Goal: Task Accomplishment & Management: Manage account settings

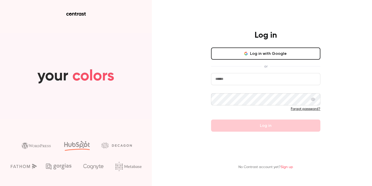
click at [235, 57] on button "Log in with Google" at bounding box center [265, 54] width 109 height 12
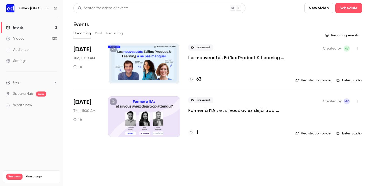
click at [152, 71] on div at bounding box center [144, 64] width 72 height 41
click at [131, 120] on div at bounding box center [144, 116] width 72 height 41
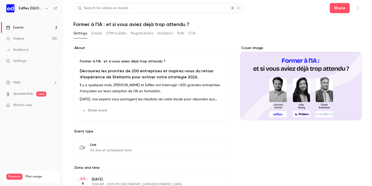
click at [303, 81] on div "Cover image" at bounding box center [301, 83] width 122 height 75
click at [0, 0] on input "Cover image" at bounding box center [0, 0] width 0 height 0
click at [149, 32] on button "Registrations" at bounding box center [142, 33] width 23 height 8
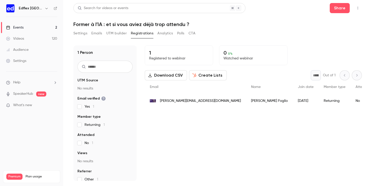
click at [169, 32] on button "Analytics" at bounding box center [165, 33] width 16 height 8
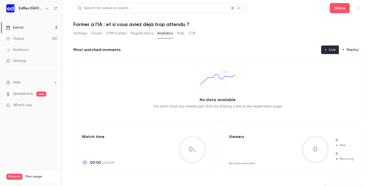
click at [78, 33] on button "Settings" at bounding box center [80, 33] width 14 height 8
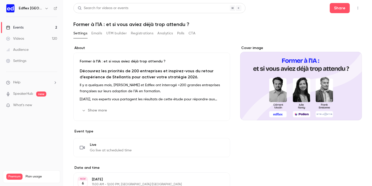
click at [101, 32] on button "Emails" at bounding box center [96, 33] width 11 height 8
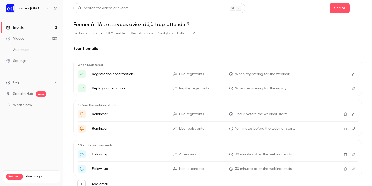
click at [120, 27] on h1 "Former à l’IA : et si vous aviez déjà trop attendu ?" at bounding box center [217, 24] width 289 height 6
click at [116, 36] on button "UTM builder" at bounding box center [116, 33] width 21 height 8
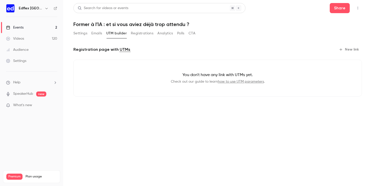
click at [141, 36] on button "Registrations" at bounding box center [142, 33] width 23 height 8
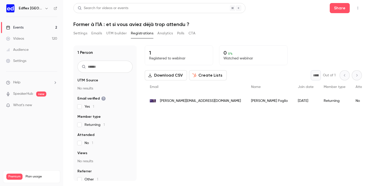
click at [164, 35] on button "Analytics" at bounding box center [165, 33] width 16 height 8
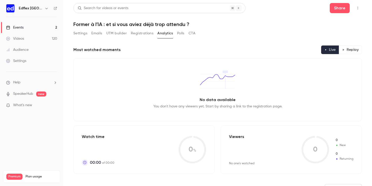
click at [20, 62] on div "Settings" at bounding box center [16, 60] width 20 height 5
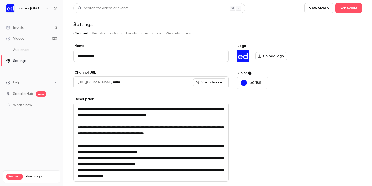
click at [109, 33] on button "Registration form" at bounding box center [107, 33] width 30 height 8
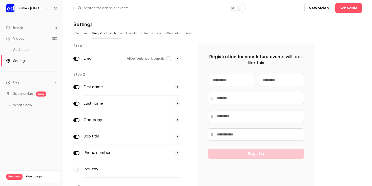
scroll to position [30, 0]
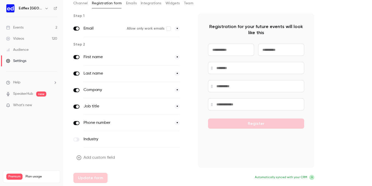
click at [92, 158] on button "Add custom field" at bounding box center [96, 158] width 46 height 10
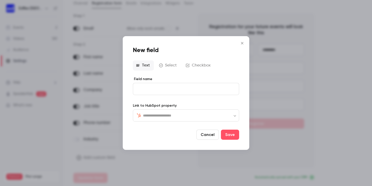
click at [159, 116] on input "text" at bounding box center [189, 116] width 92 height 6
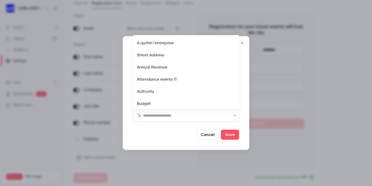
click at [164, 113] on input "text" at bounding box center [189, 116] width 92 height 6
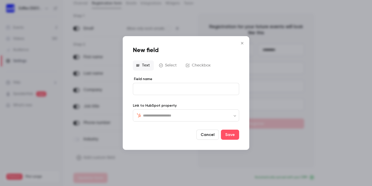
click at [147, 110] on div "​ ​" at bounding box center [186, 116] width 106 height 12
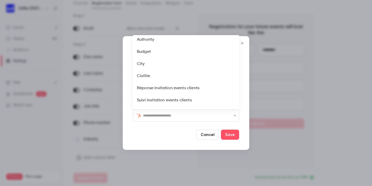
scroll to position [0, 0]
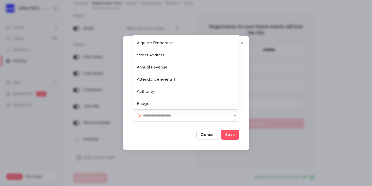
click at [154, 135] on div at bounding box center [164, 135] width 62 height 10
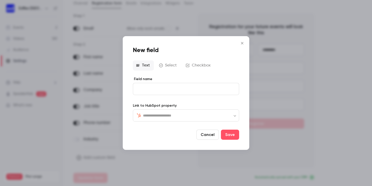
click at [167, 67] on button "Select" at bounding box center [168, 66] width 25 height 10
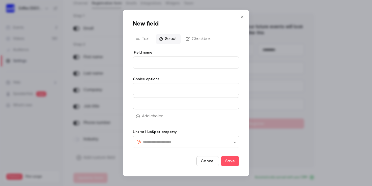
click at [146, 36] on button "Text" at bounding box center [143, 39] width 21 height 10
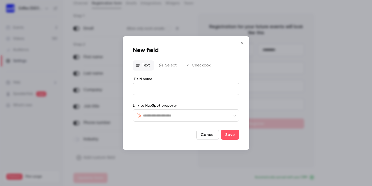
click at [174, 64] on button "Select" at bounding box center [168, 66] width 25 height 10
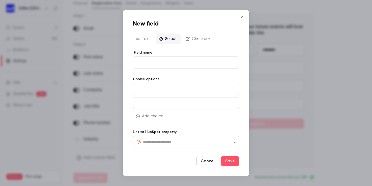
click at [164, 91] on input at bounding box center [186, 89] width 106 height 12
click at [172, 75] on form "Field name Choice options Add choice Link to HubSpot property ​ ​ Cancel Save" at bounding box center [186, 108] width 106 height 116
click at [162, 145] on div "​ ​" at bounding box center [186, 142] width 106 height 12
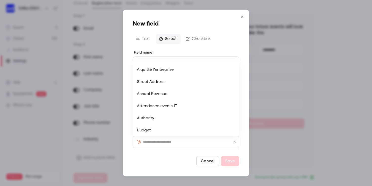
click at [162, 145] on div "​ ​" at bounding box center [186, 142] width 106 height 12
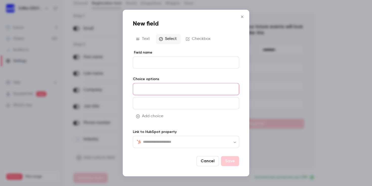
click at [194, 39] on button "Checkbox" at bounding box center [199, 39] width 32 height 10
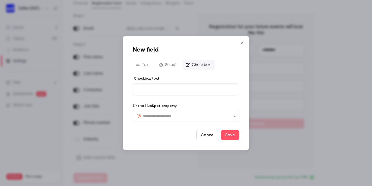
click at [242, 44] on icon "Close" at bounding box center [242, 43] width 6 height 4
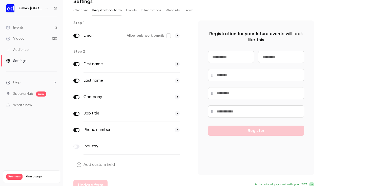
scroll to position [30, 0]
